Goal: Transaction & Acquisition: Purchase product/service

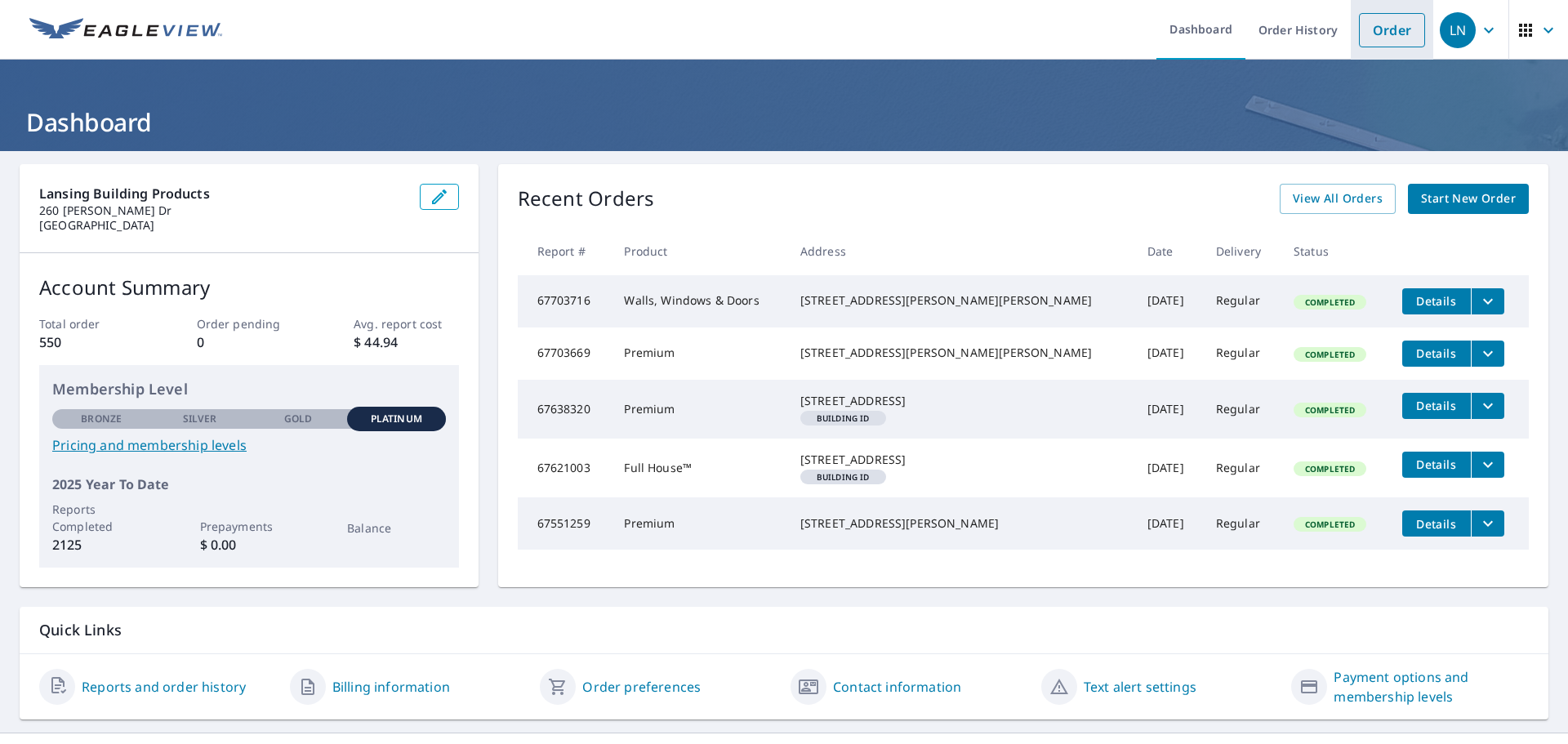
click at [1359, 21] on link "Order" at bounding box center [1391, 29] width 66 height 34
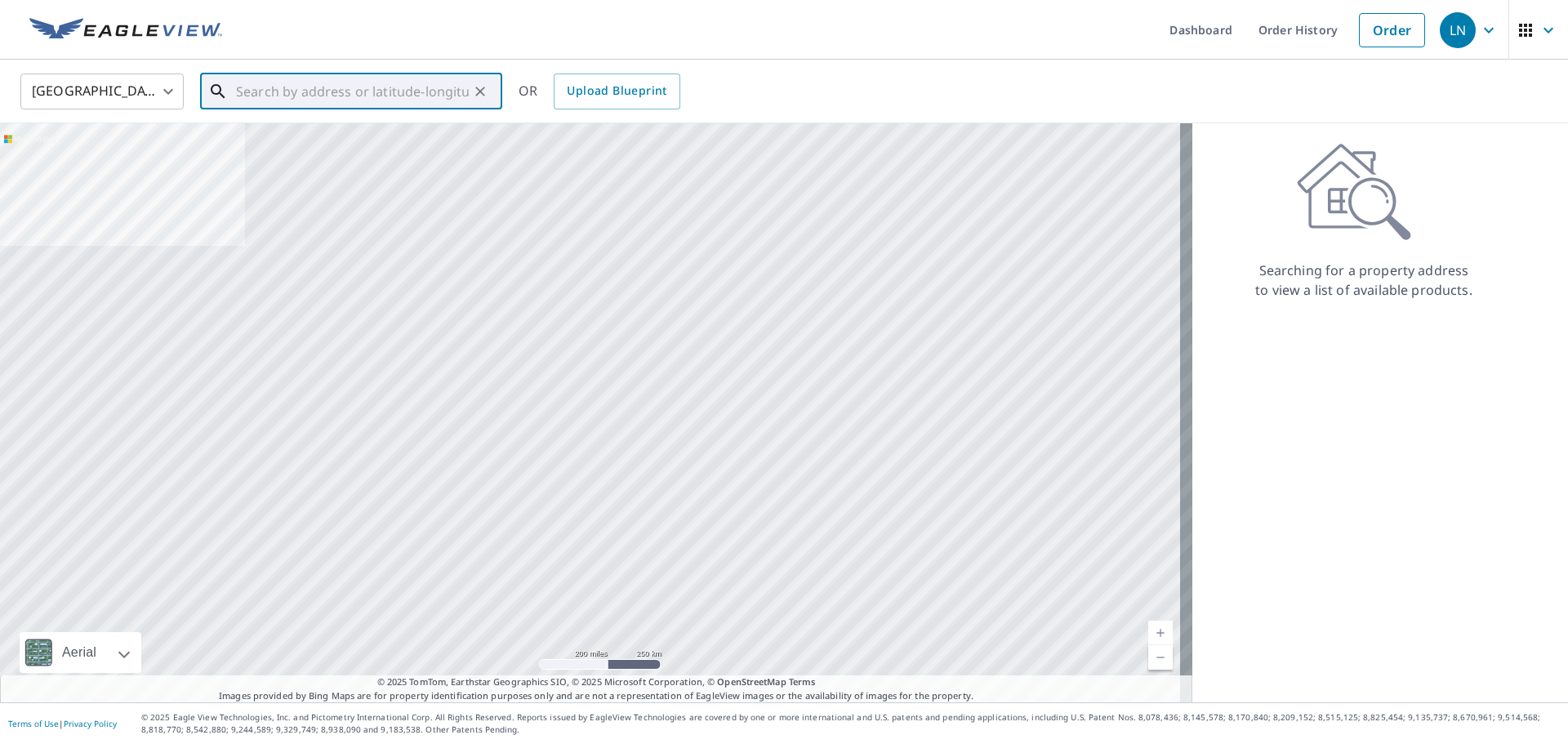
paste input "[STREET_ADDRESS]"
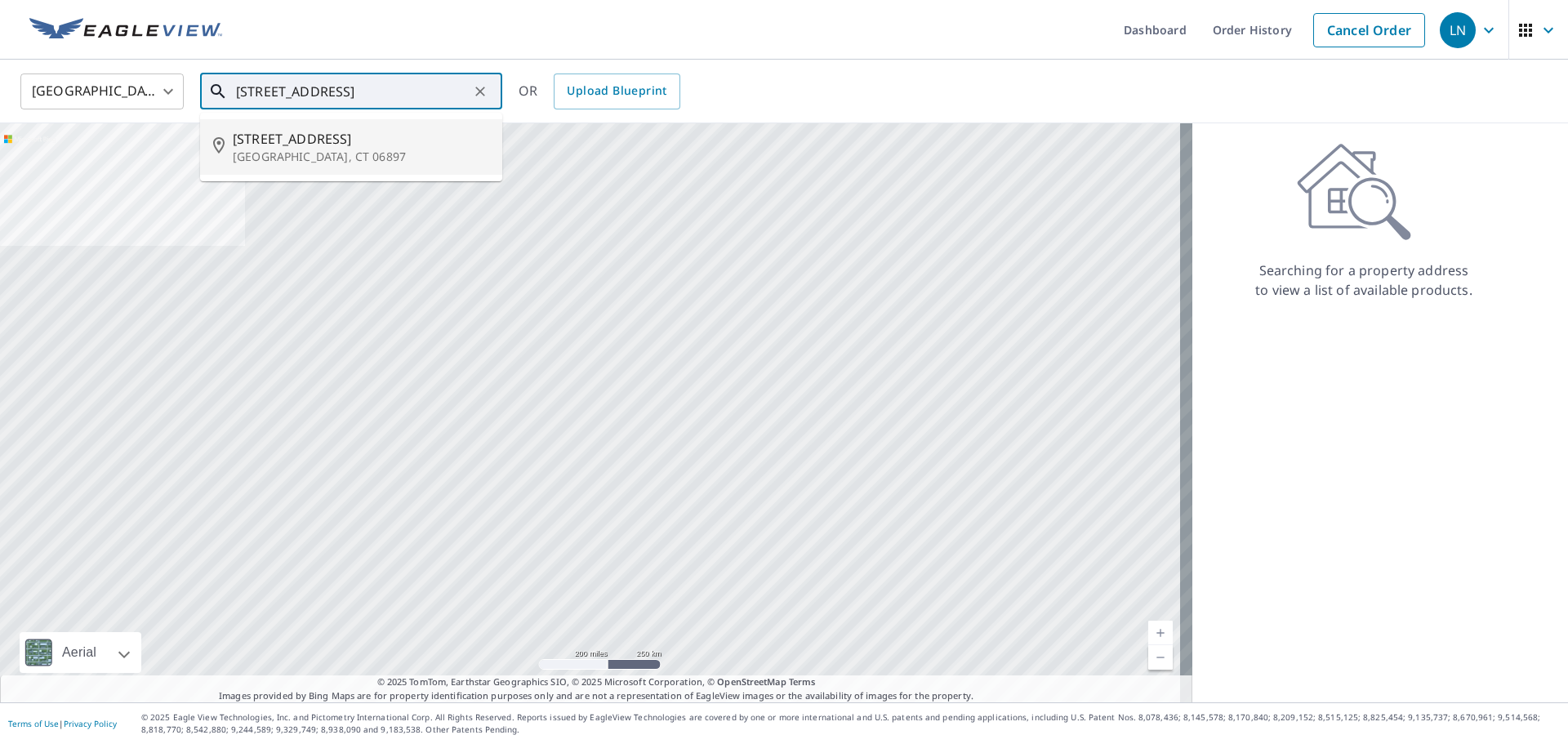
click at [287, 162] on p "[GEOGRAPHIC_DATA], CT 06897" at bounding box center [361, 156] width 257 height 17
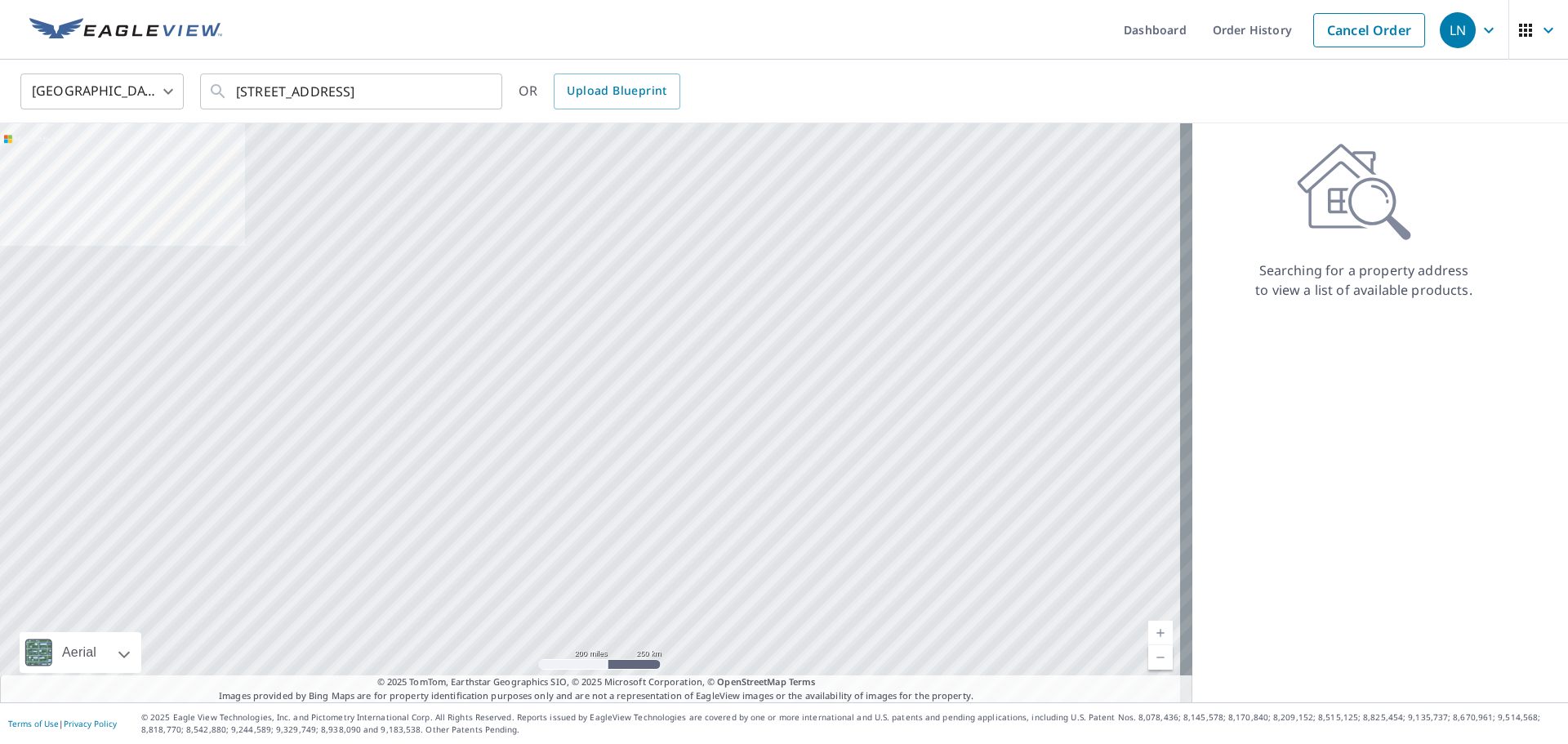
type input "[STREET_ADDRESS]"
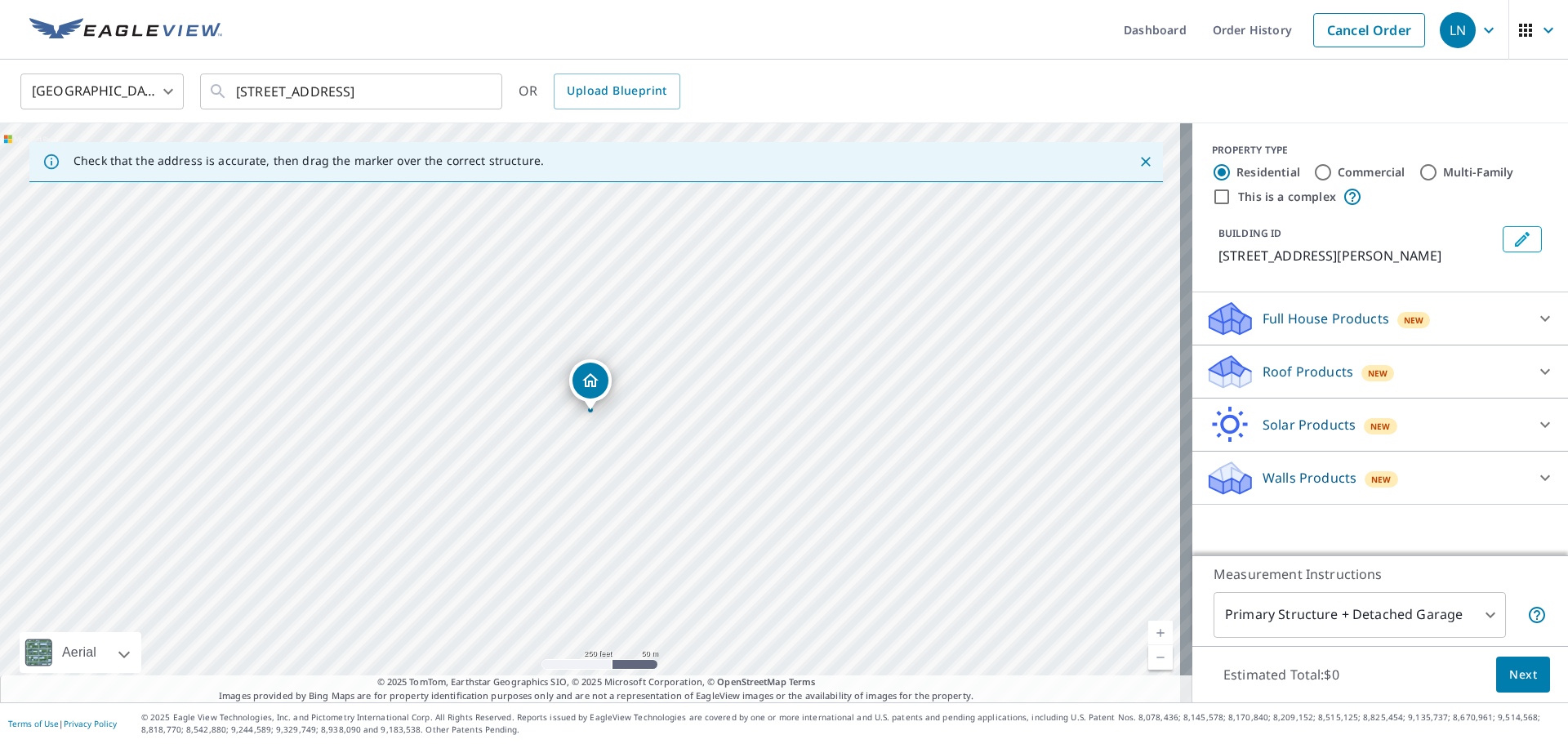
click at [1264, 372] on p "Roof Products" at bounding box center [1307, 372] width 90 height 20
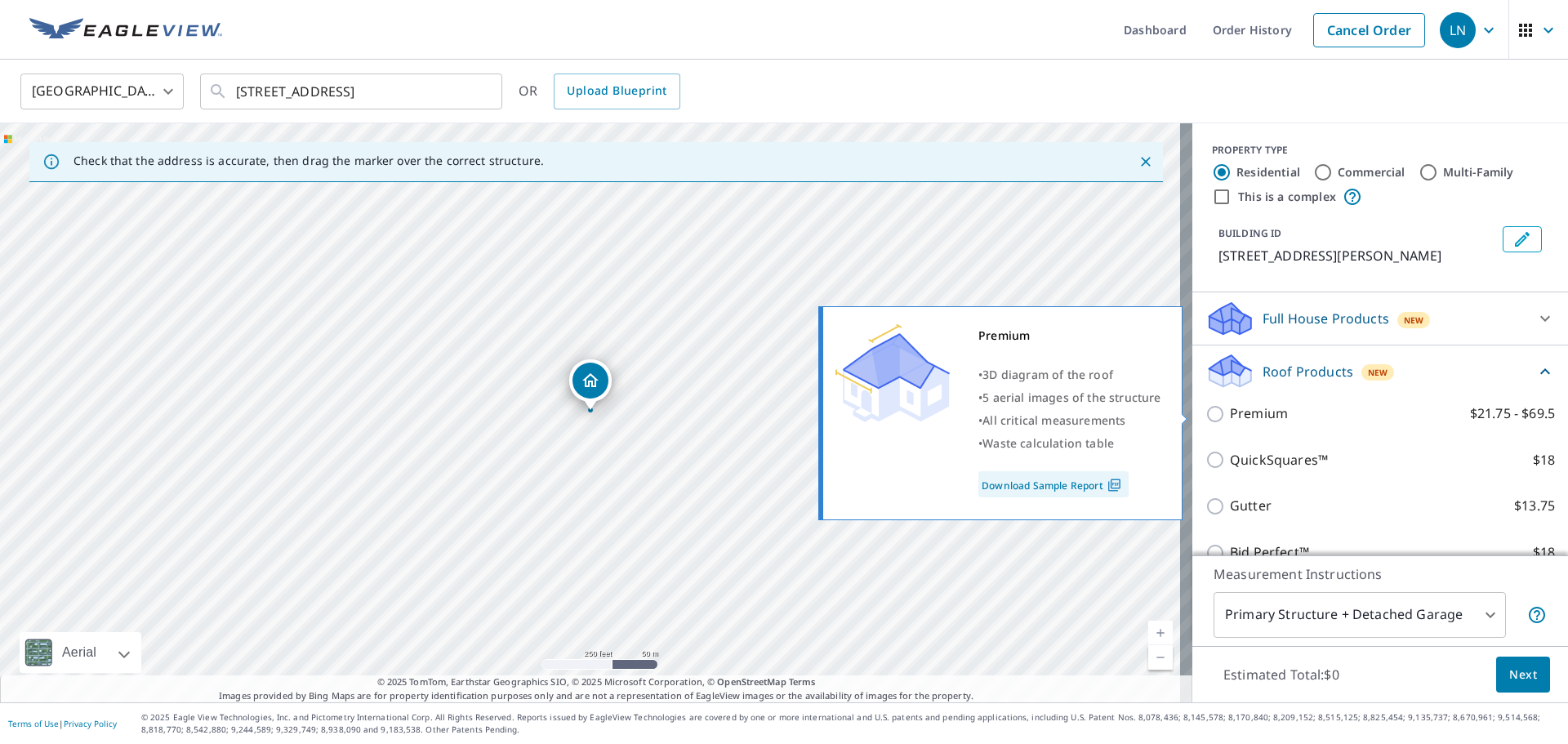
click at [1207, 412] on input "Premium $21.75 - $69.5" at bounding box center [1217, 414] width 25 height 20
checkbox input "true"
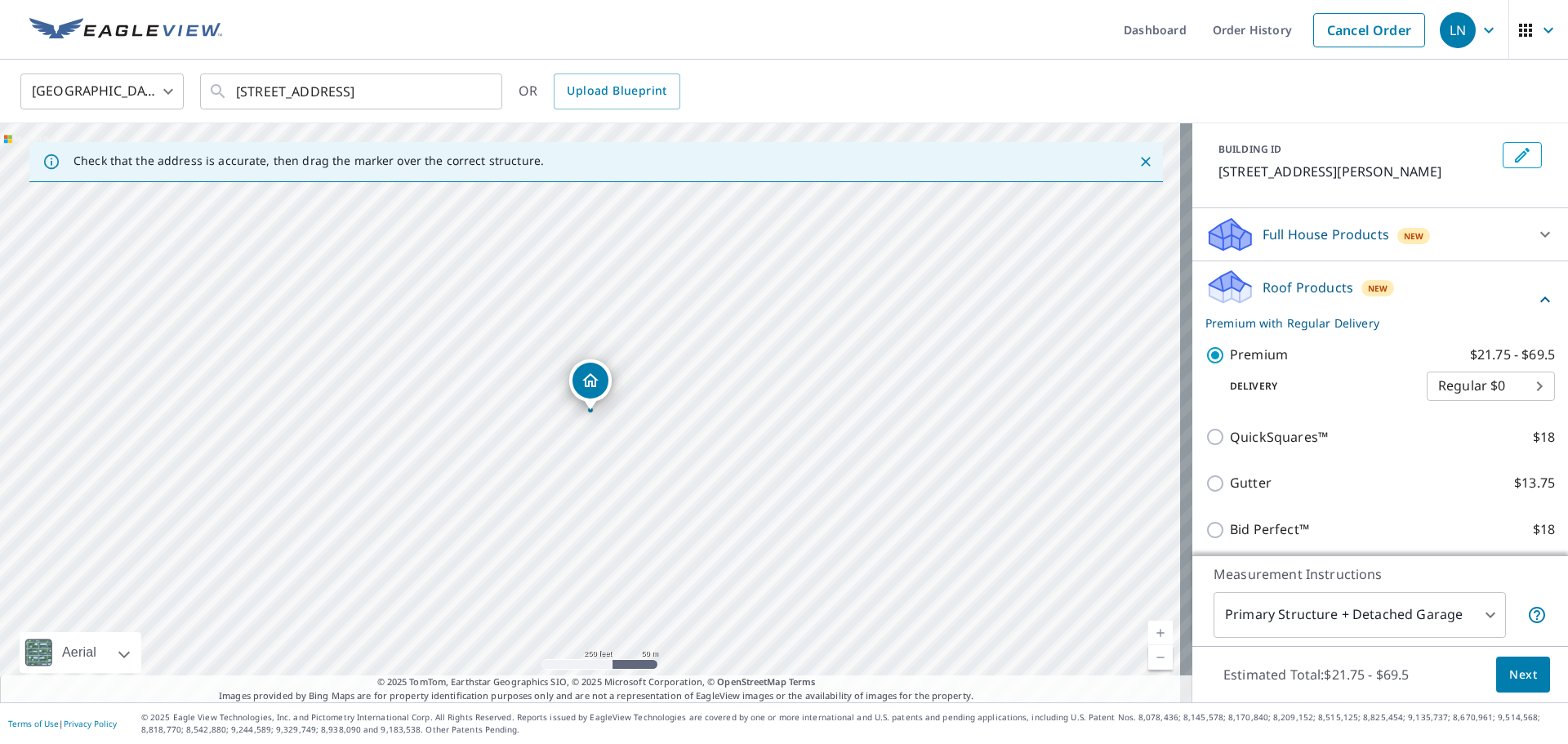
scroll to position [163, 0]
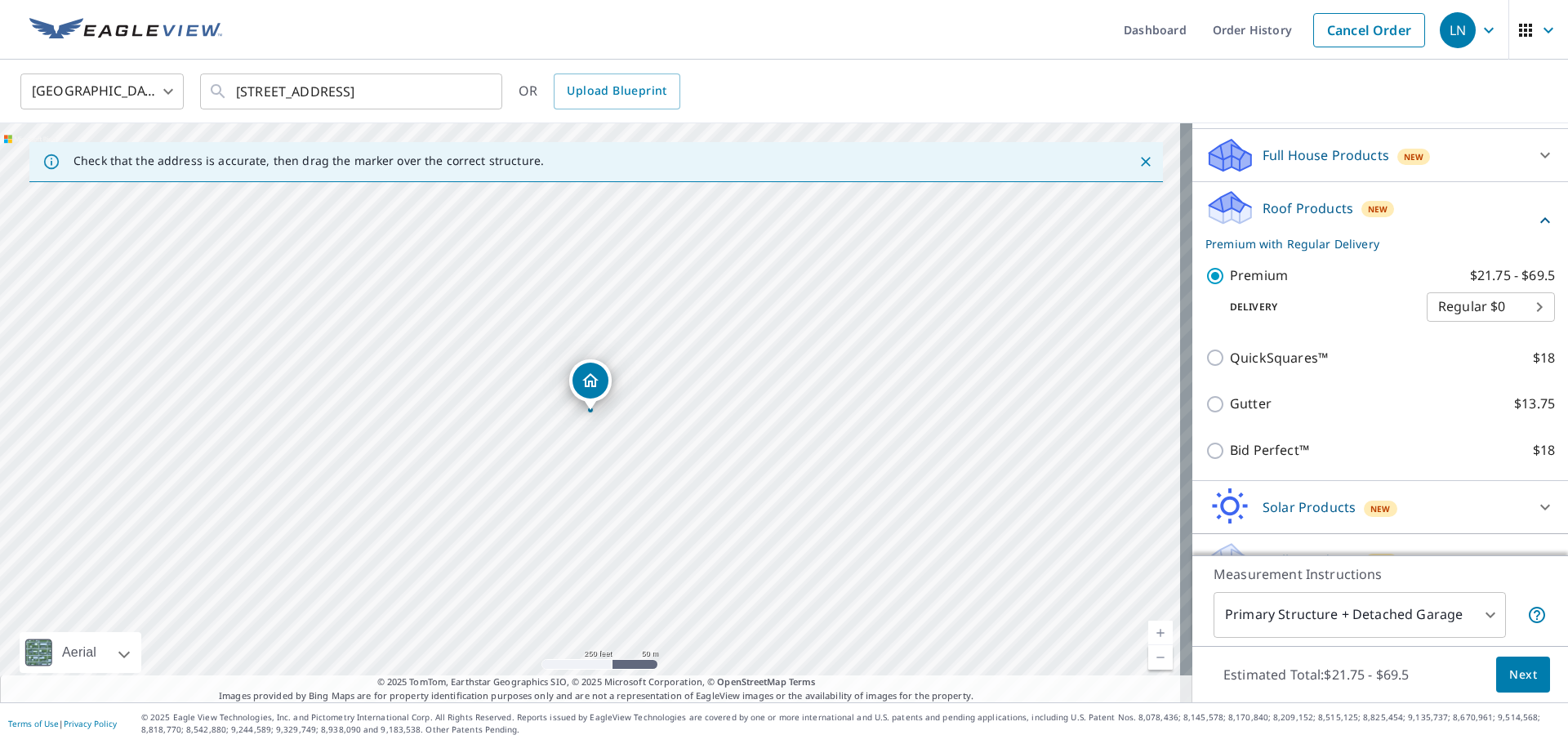
click at [1531, 682] on button "Next" at bounding box center [1523, 674] width 54 height 36
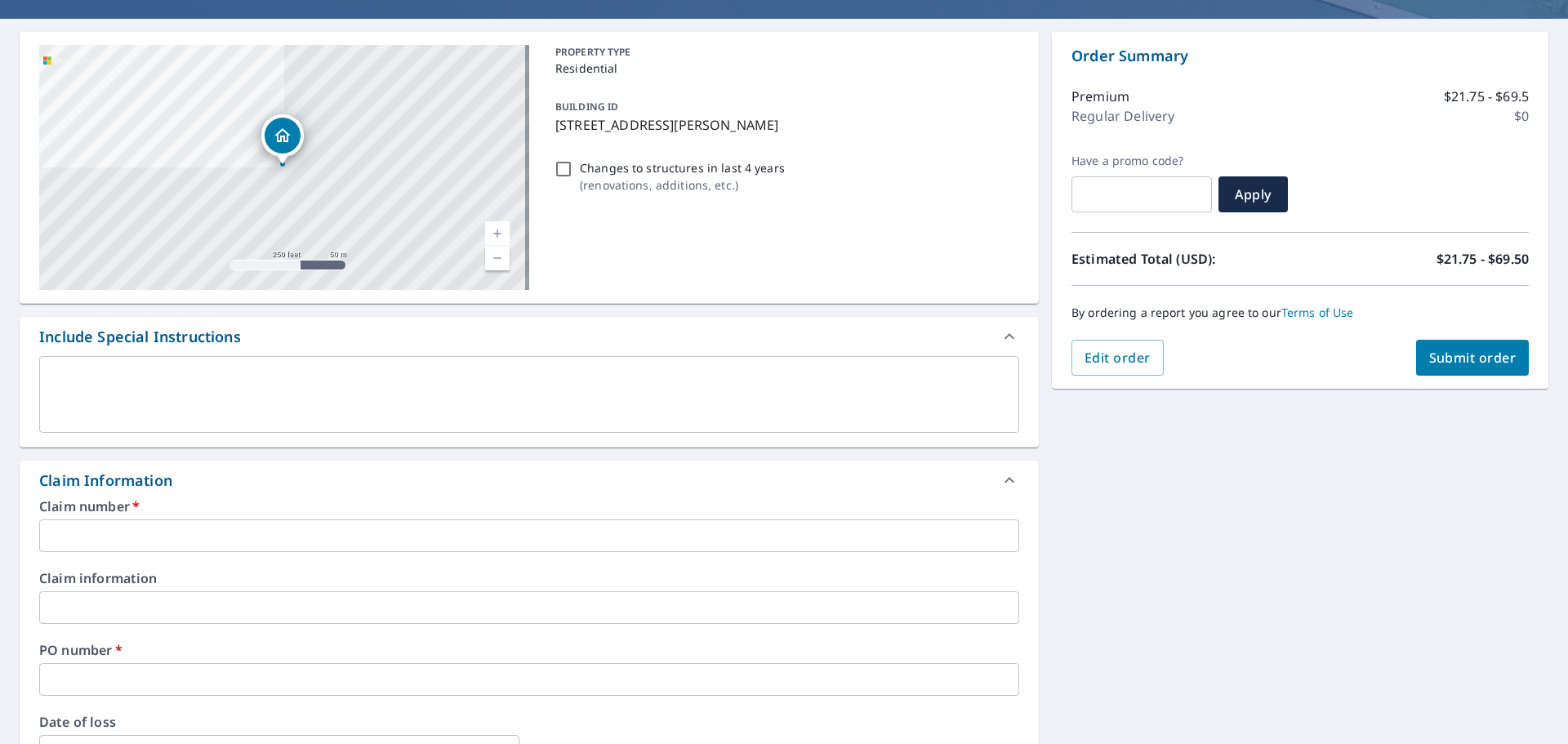
scroll to position [245, 0]
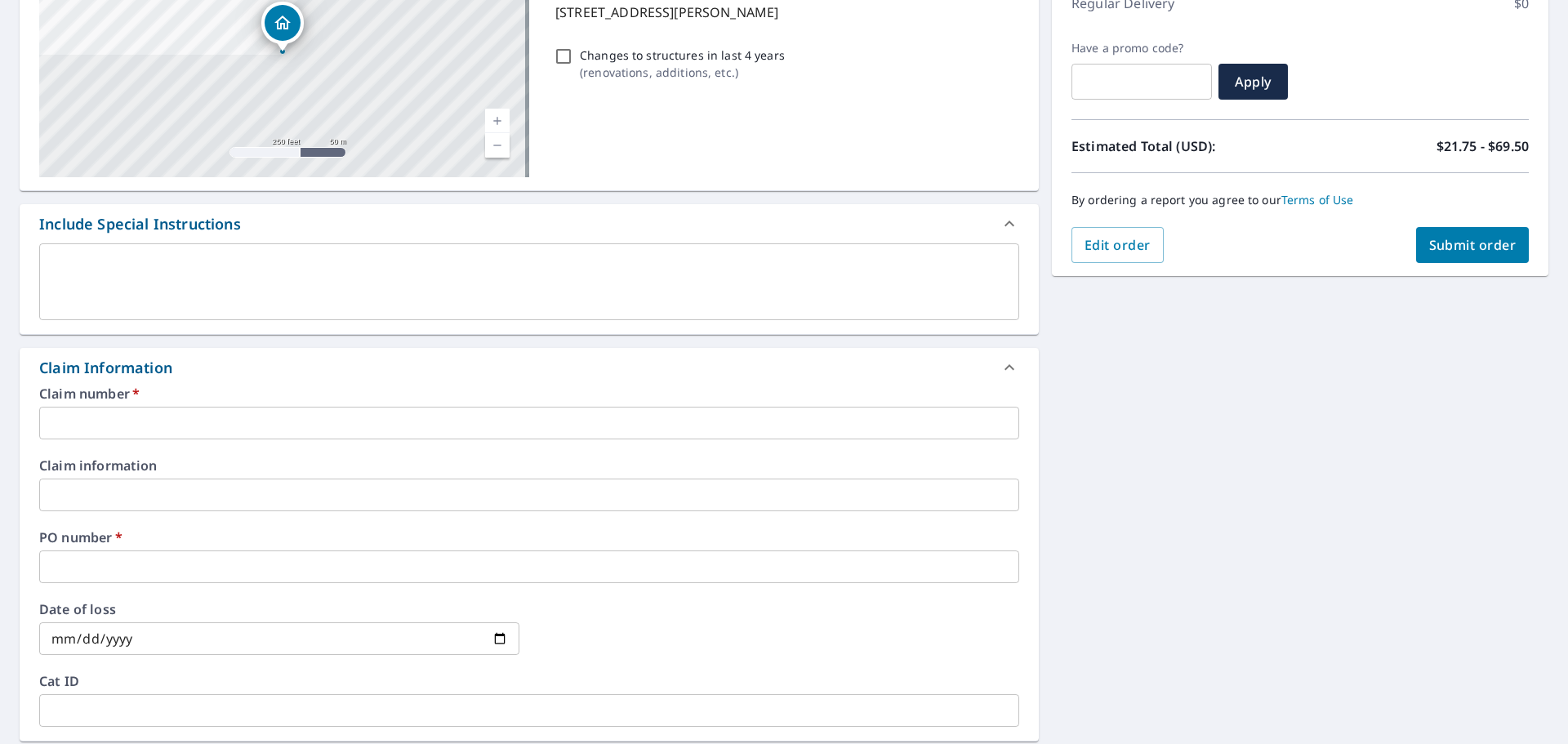
drag, startPoint x: 123, startPoint y: 400, endPoint x: 90, endPoint y: 431, distance: 45.3
click at [90, 431] on input "text" at bounding box center [529, 423] width 980 height 32
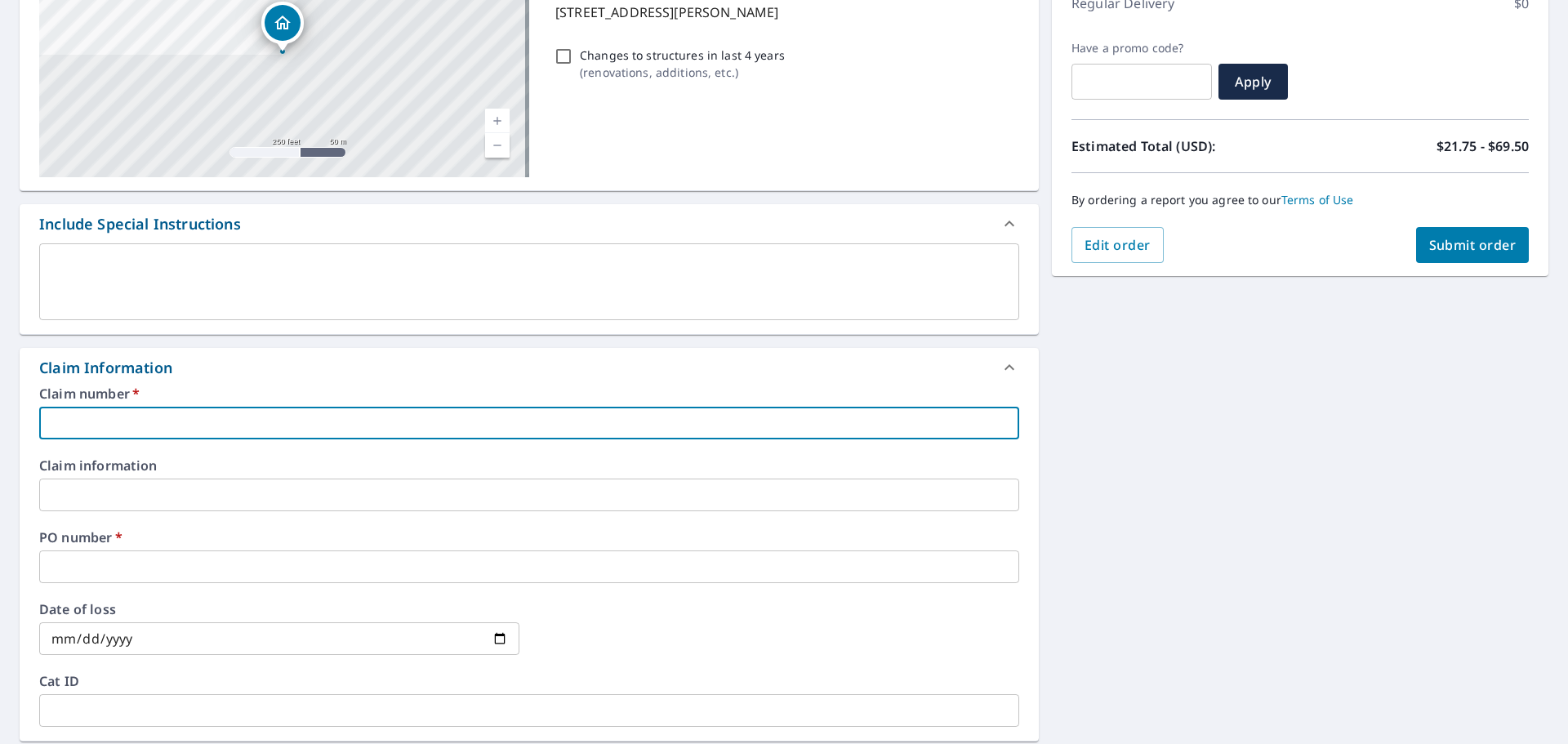
drag, startPoint x: 90, startPoint y: 431, endPoint x: 87, endPoint y: 422, distance: 9.5
click at [88, 422] on input "text" at bounding box center [529, 423] width 980 height 32
type input "1097613 SA Construction and Services"
click at [113, 561] on input "text" at bounding box center [529, 566] width 980 height 32
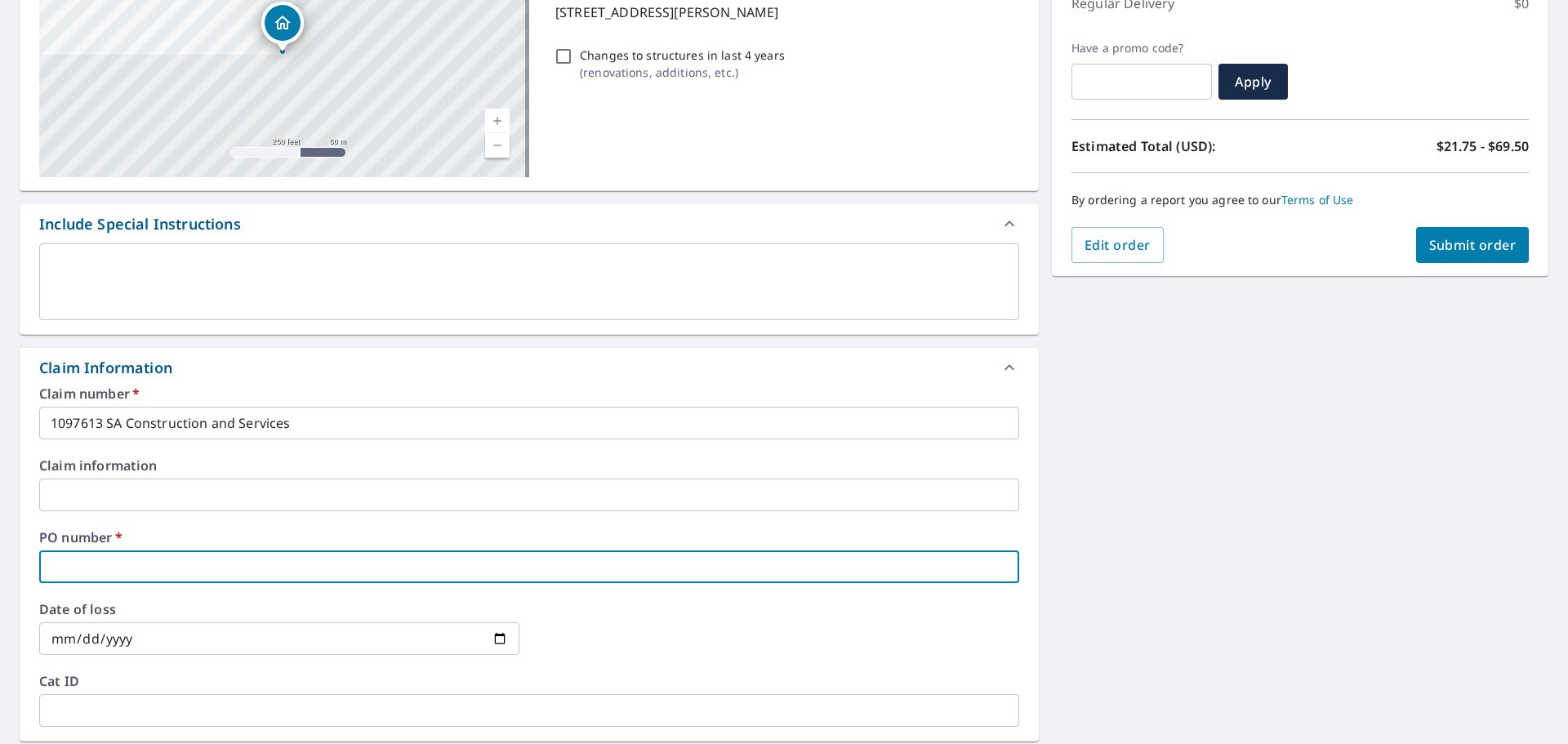
type input "[PERSON_NAME]"
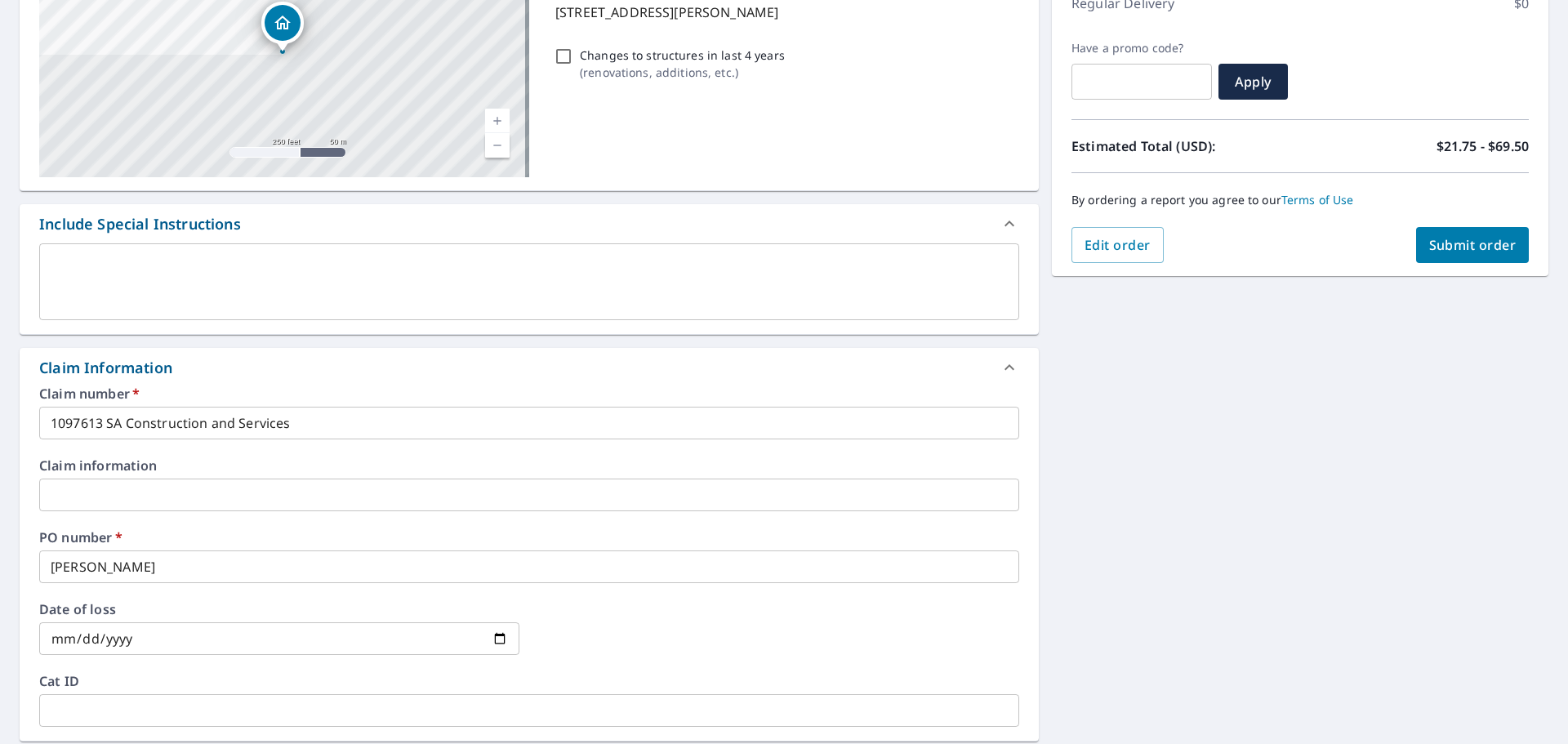
click at [1149, 529] on div "[STREET_ADDRESS] Aerial Road A standard road map Aerial A detailed look from ab…" at bounding box center [784, 504] width 1568 height 1197
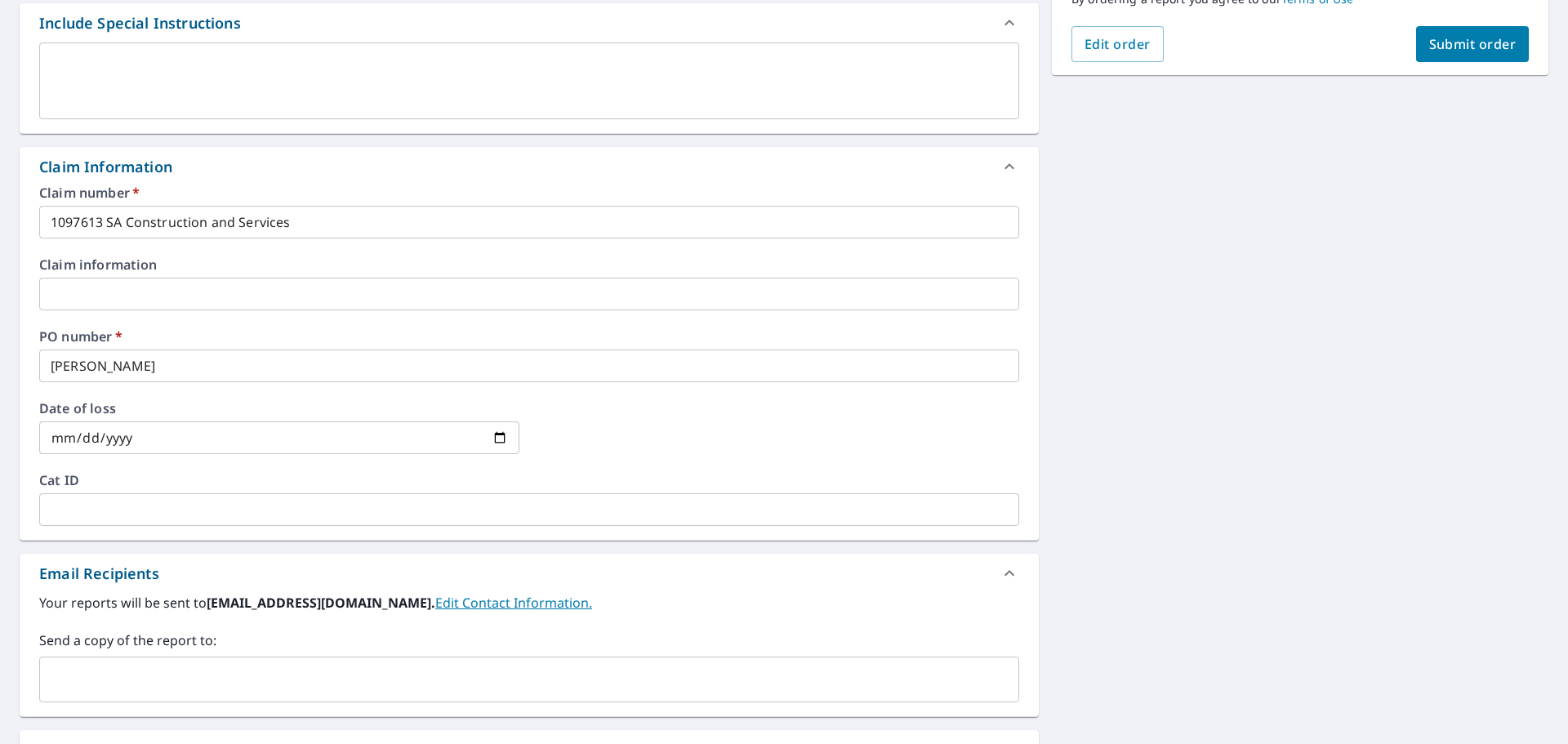
scroll to position [239, 0]
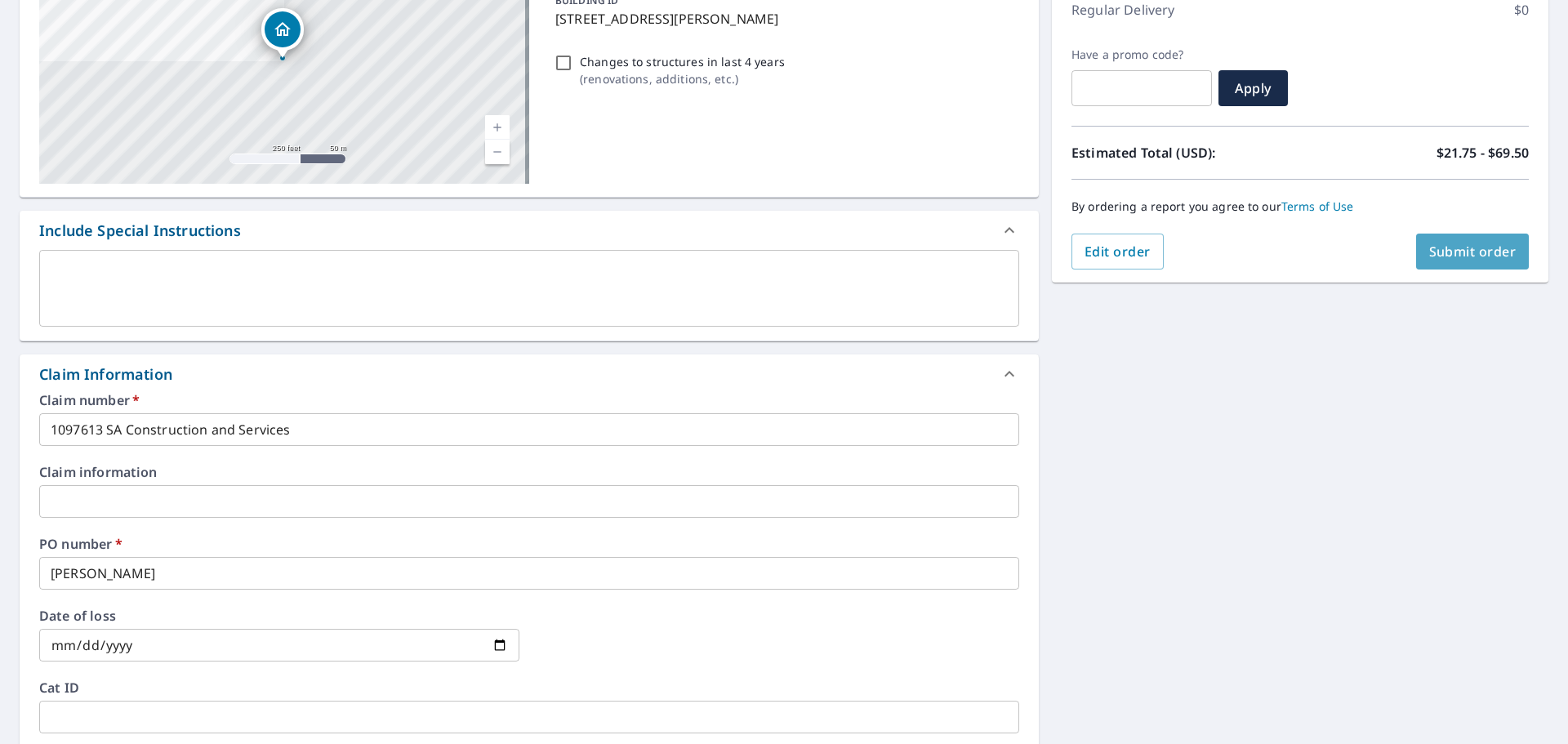
click at [1459, 249] on span "Submit order" at bounding box center [1473, 252] width 87 height 18
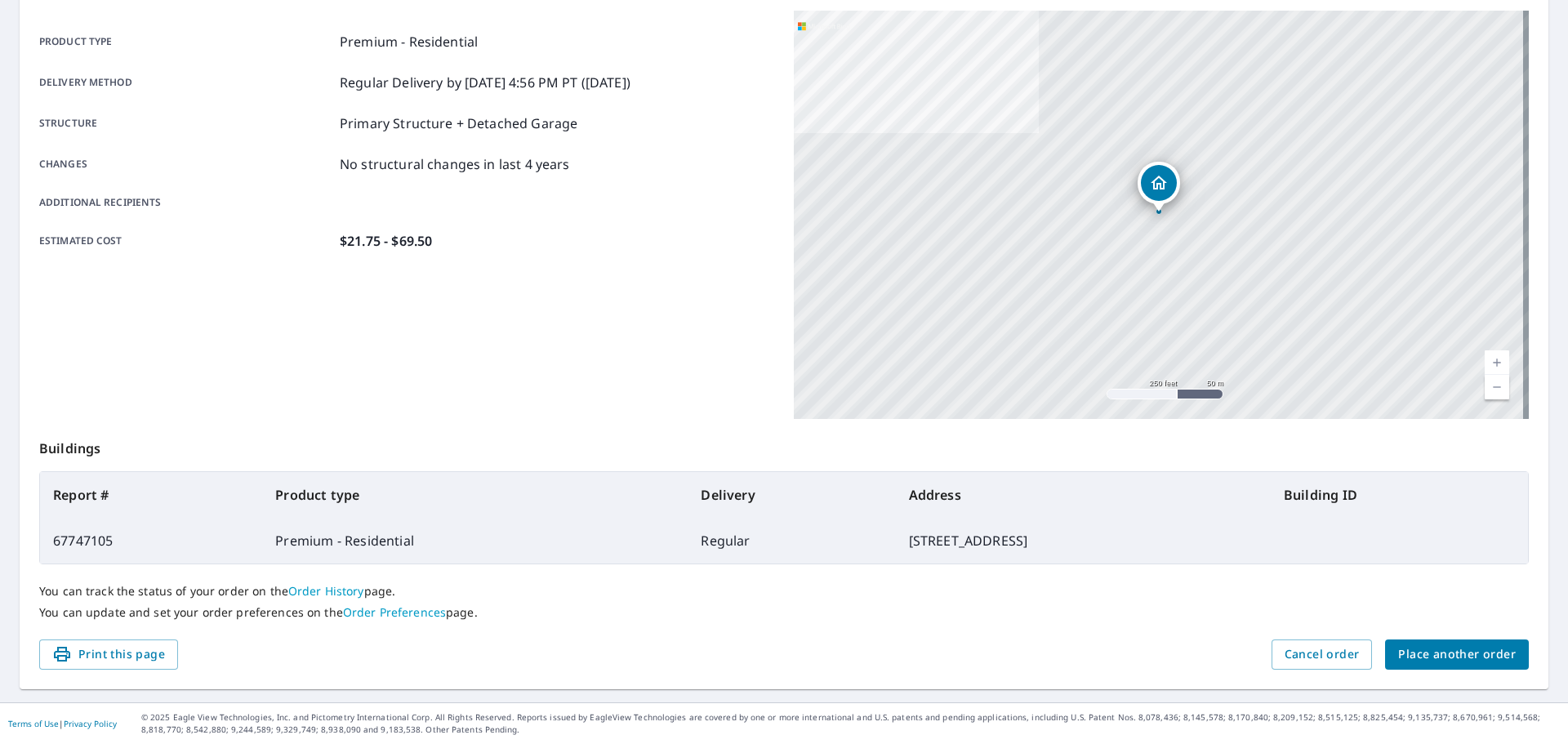
scroll to position [217, 0]
drag, startPoint x: 119, startPoint y: 546, endPoint x: 46, endPoint y: 544, distance: 73.0
click at [46, 544] on td "67747105" at bounding box center [151, 541] width 222 height 46
copy td "67747105"
drag, startPoint x: 784, startPoint y: 542, endPoint x: 966, endPoint y: 537, distance: 182.1
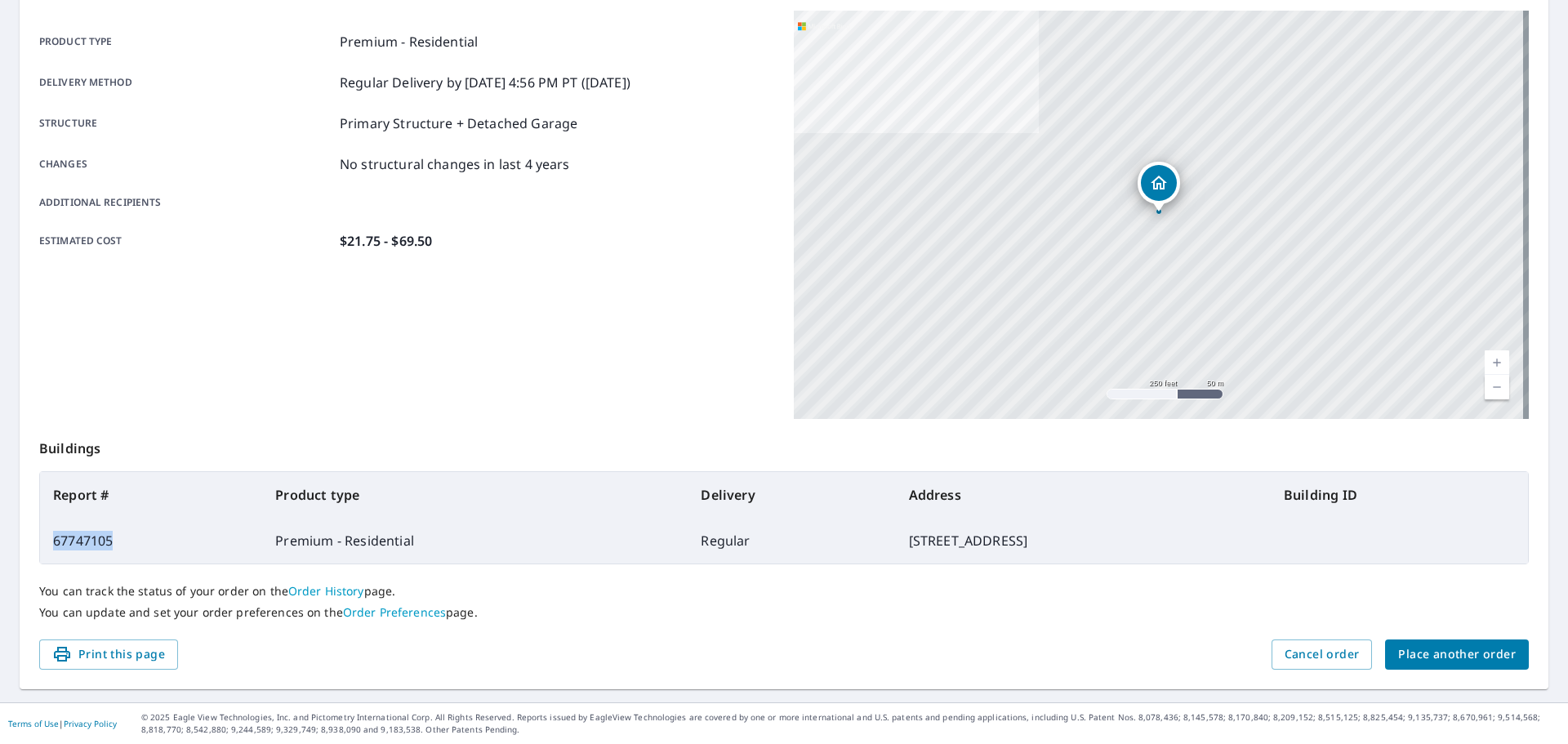
click at [1000, 539] on td "[STREET_ADDRESS]" at bounding box center [1082, 541] width 375 height 46
copy td "[STREET_ADDRESS]"
